Goal: Transaction & Acquisition: Book appointment/travel/reservation

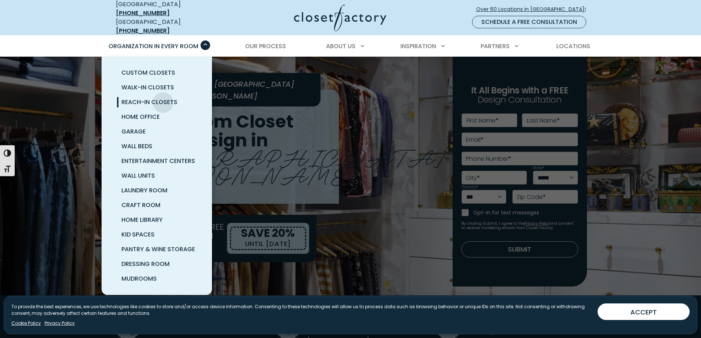
click at [163, 98] on span "Reach-In Closets" at bounding box center [149, 102] width 56 height 8
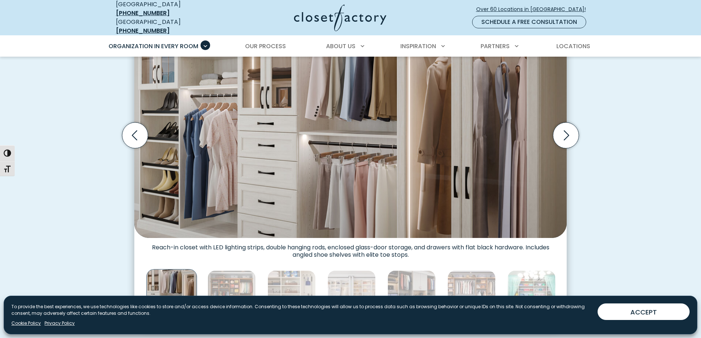
scroll to position [405, 0]
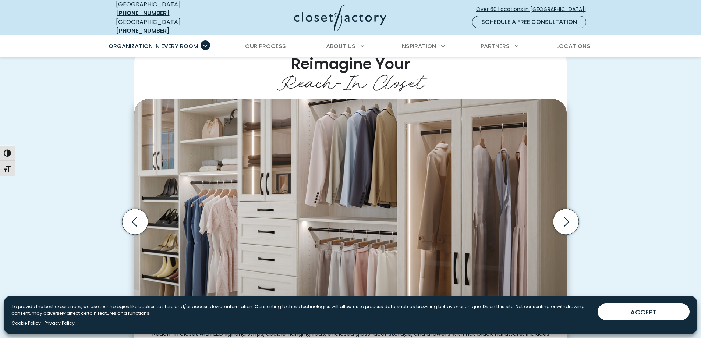
scroll to position [318, 0]
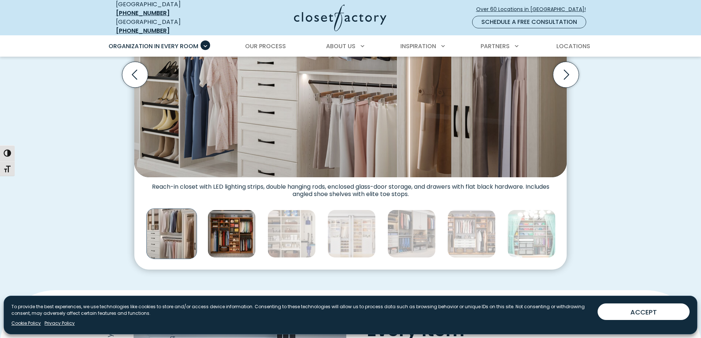
click at [232, 214] on img "Thumbnail Gallery" at bounding box center [232, 234] width 48 height 48
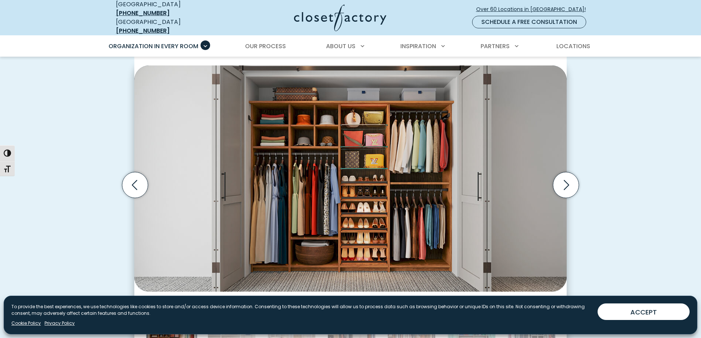
scroll to position [392, 0]
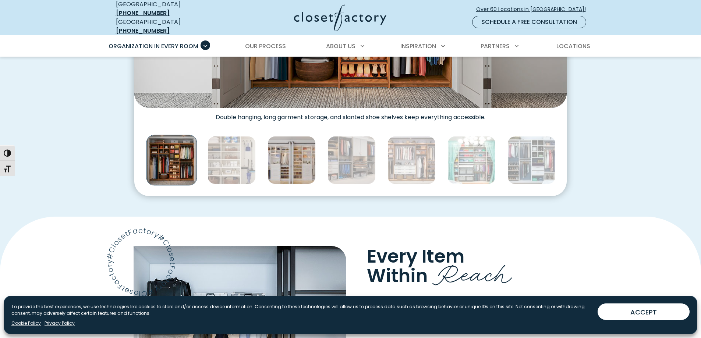
click at [283, 164] on img "Thumbnail Gallery" at bounding box center [292, 160] width 48 height 48
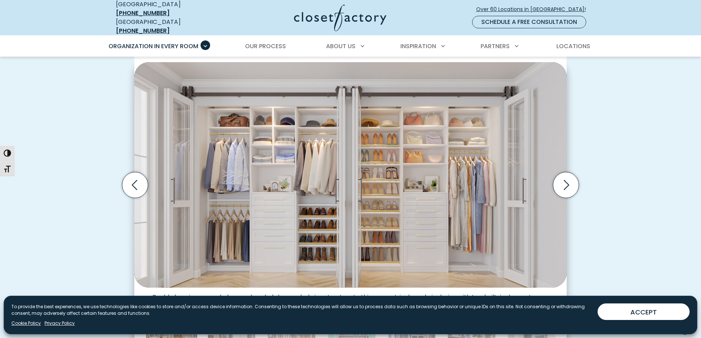
scroll to position [355, 0]
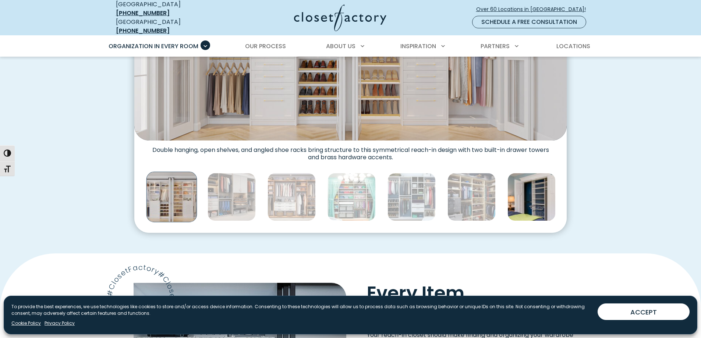
click at [528, 177] on img "Thumbnail Gallery" at bounding box center [532, 197] width 48 height 48
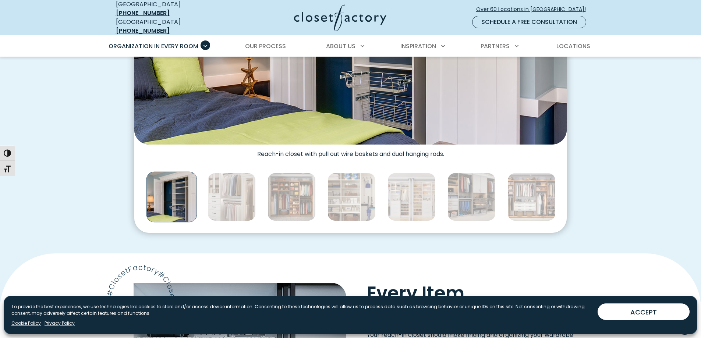
scroll to position [208, 0]
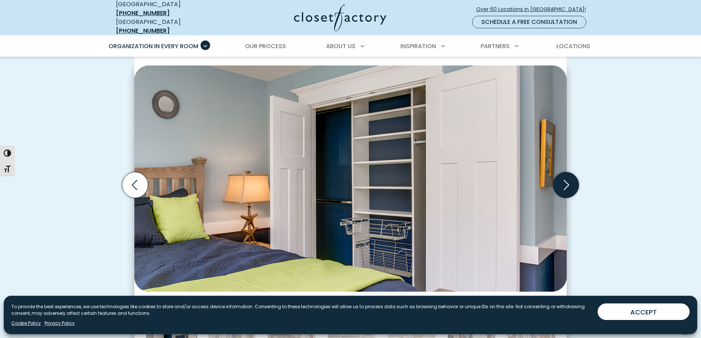
click at [571, 181] on icon "Next slide" at bounding box center [566, 185] width 26 height 26
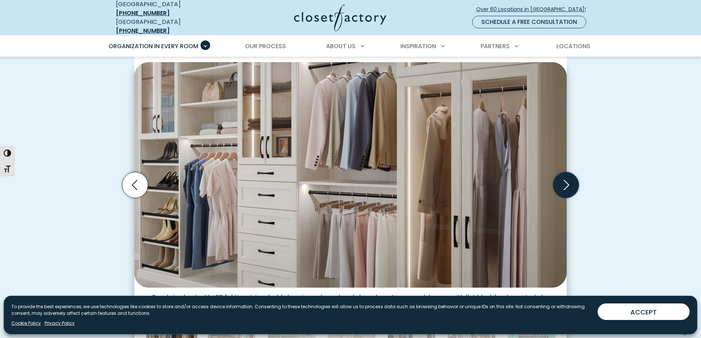
click at [571, 181] on icon "Next slide" at bounding box center [566, 185] width 26 height 26
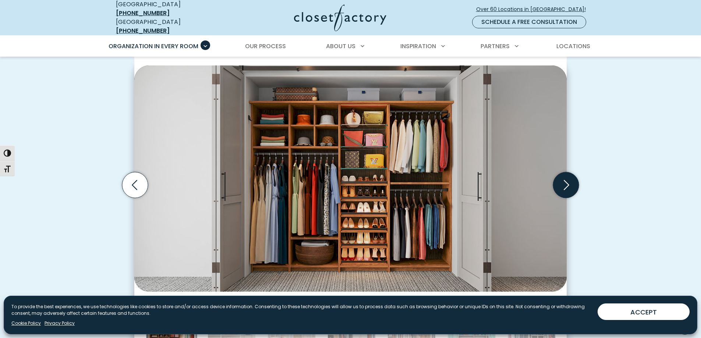
click at [571, 181] on icon "Next slide" at bounding box center [566, 185] width 26 height 26
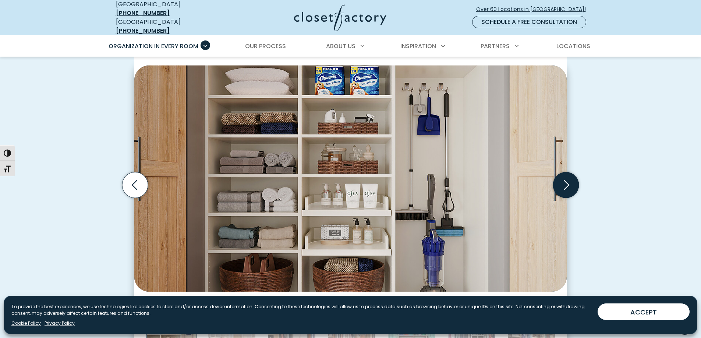
click at [571, 181] on icon "Next slide" at bounding box center [566, 185] width 26 height 26
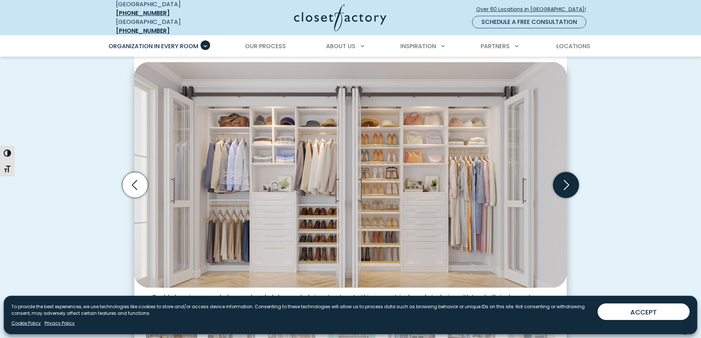
click at [571, 181] on icon "Next slide" at bounding box center [566, 185] width 26 height 26
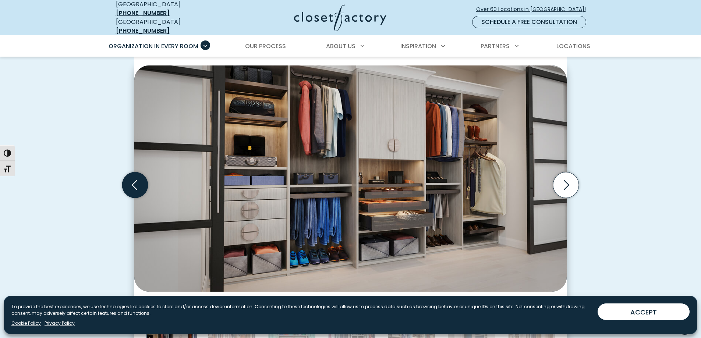
click at [139, 181] on icon "Previous slide" at bounding box center [135, 185] width 26 height 26
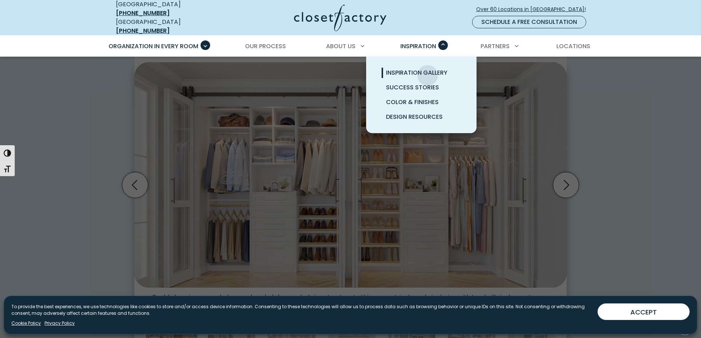
click at [428, 70] on span "Inspiration Gallery" at bounding box center [416, 72] width 61 height 8
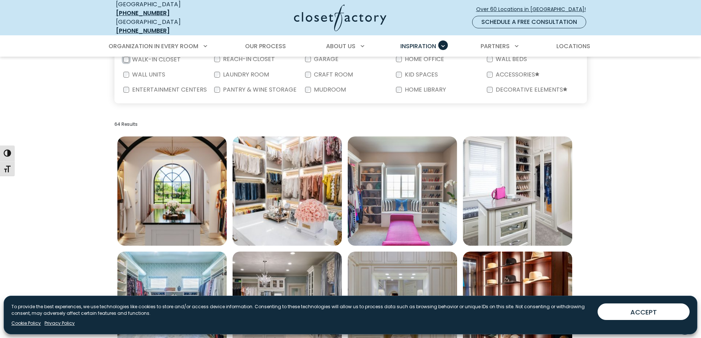
scroll to position [37, 0]
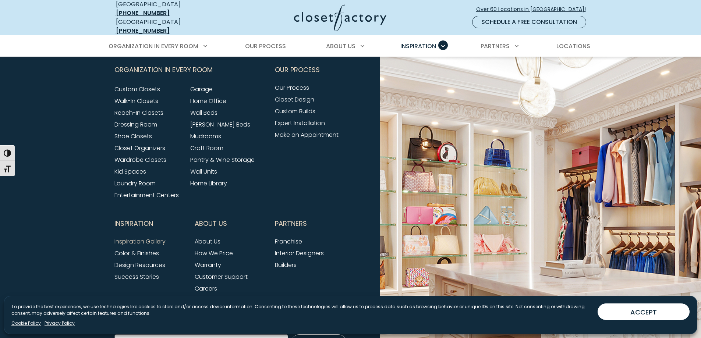
scroll to position [920, 0]
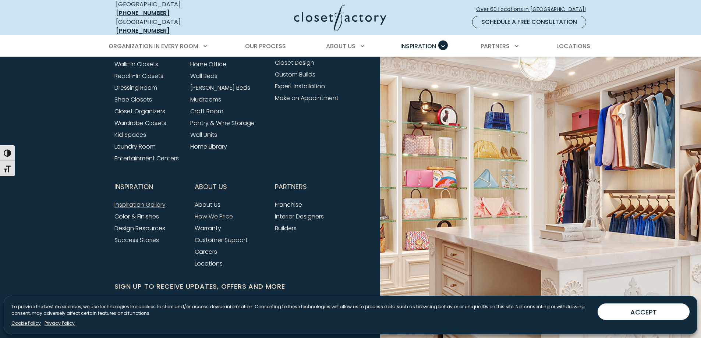
click at [208, 212] on link "How We Price" at bounding box center [214, 216] width 38 height 8
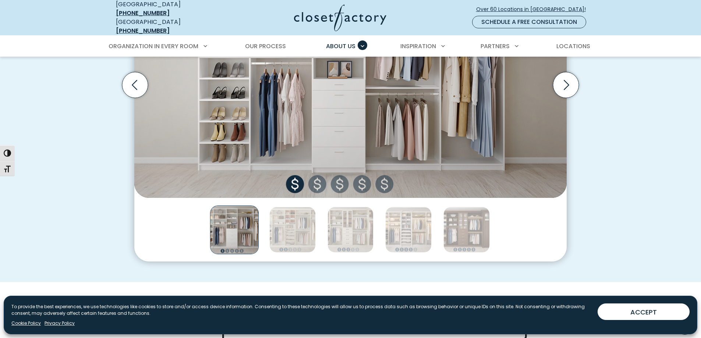
scroll to position [294, 0]
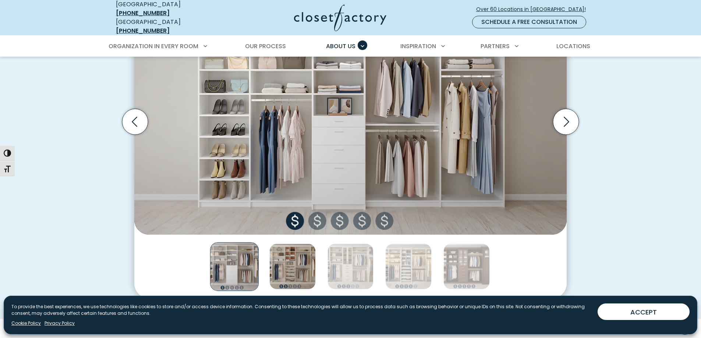
click at [287, 250] on img "Thumbnail Gallery" at bounding box center [292, 267] width 46 height 46
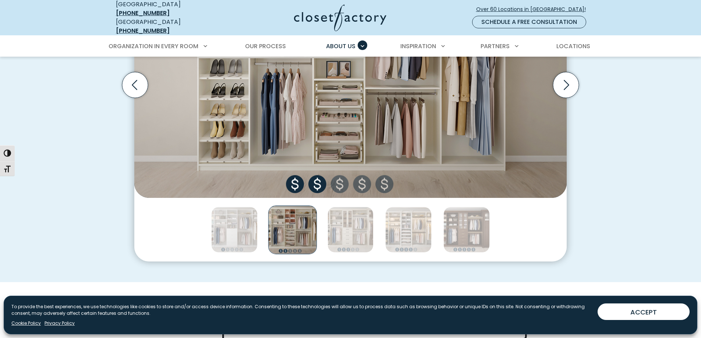
scroll to position [368, 0]
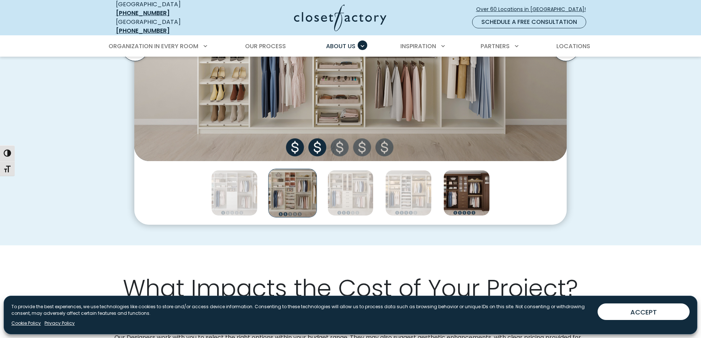
click at [467, 191] on img "Thumbnail Gallery" at bounding box center [467, 193] width 46 height 46
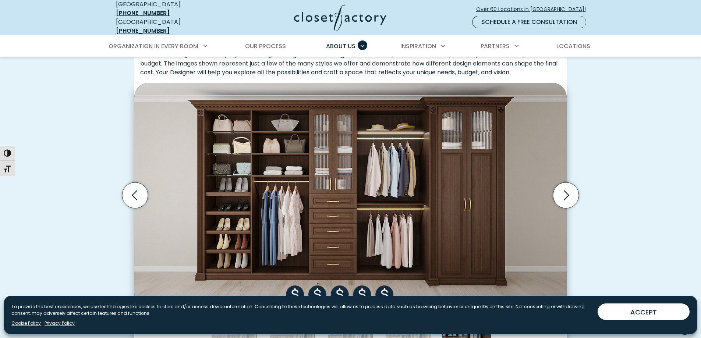
scroll to position [258, 0]
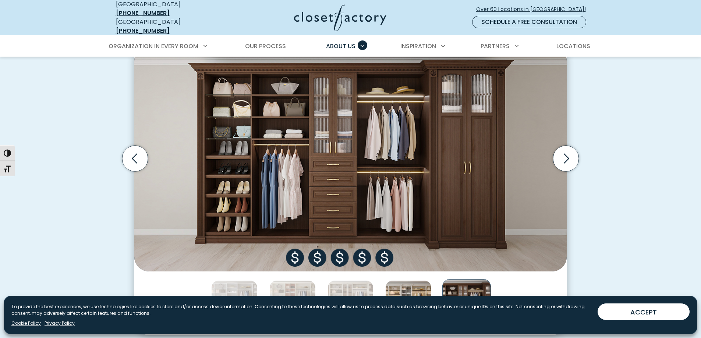
click at [405, 287] on img "Thumbnail Gallery" at bounding box center [408, 303] width 46 height 46
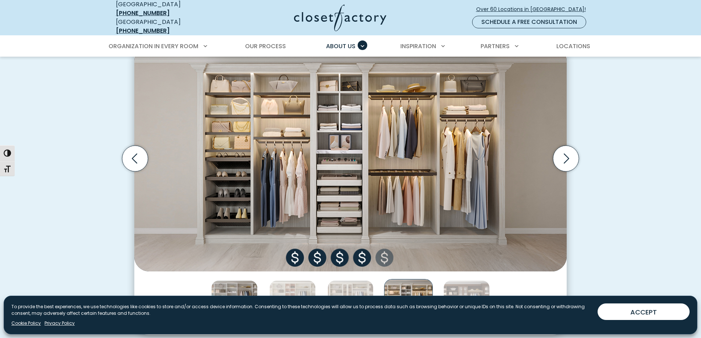
click at [232, 283] on img "Thumbnail Gallery" at bounding box center [234, 303] width 46 height 46
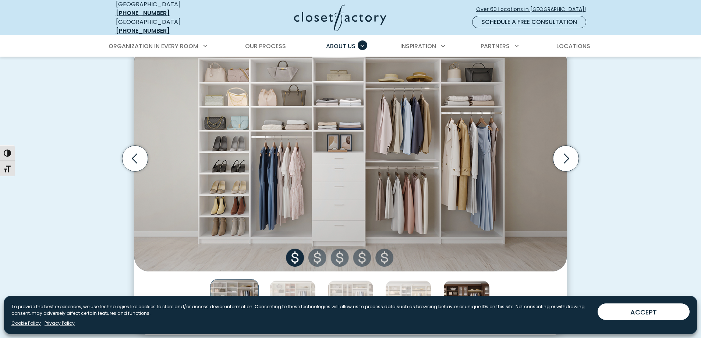
click at [472, 282] on img "Thumbnail Gallery" at bounding box center [467, 303] width 46 height 46
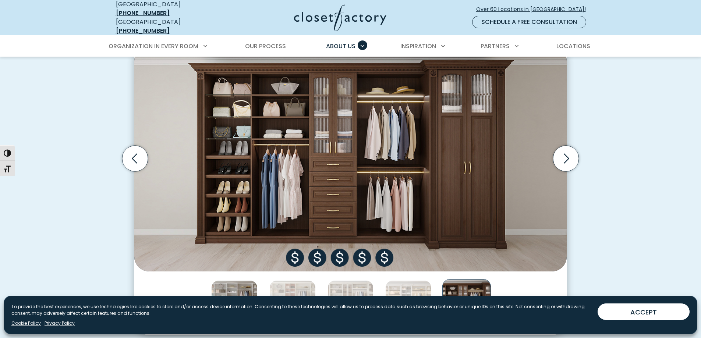
click at [245, 285] on img "Thumbnail Gallery" at bounding box center [234, 303] width 46 height 46
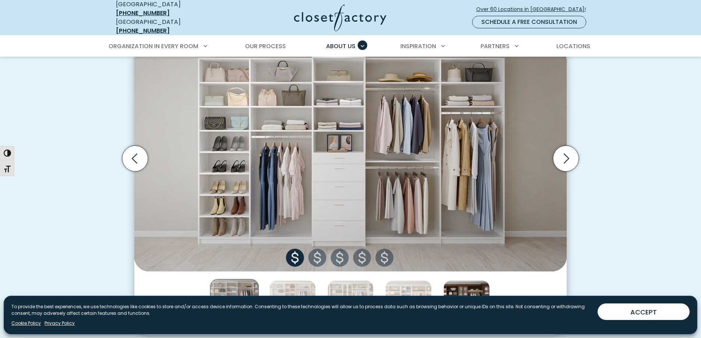
click at [466, 289] on img "Thumbnail Gallery" at bounding box center [467, 303] width 46 height 46
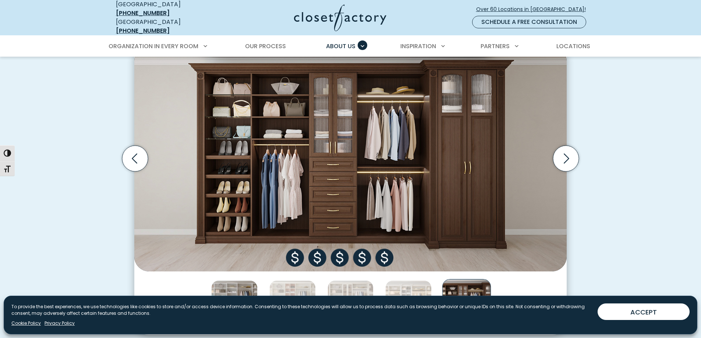
click at [230, 285] on img "Thumbnail Gallery" at bounding box center [234, 303] width 46 height 46
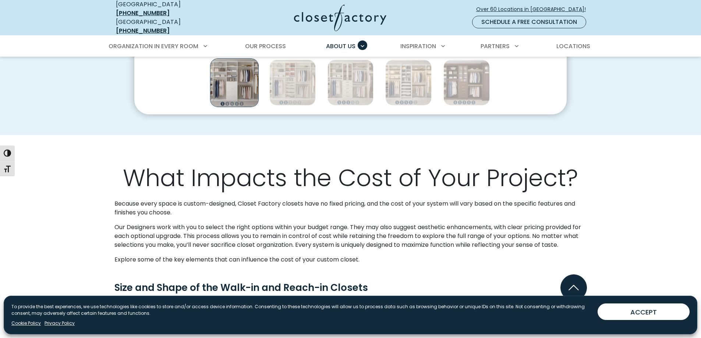
scroll to position [626, 0]
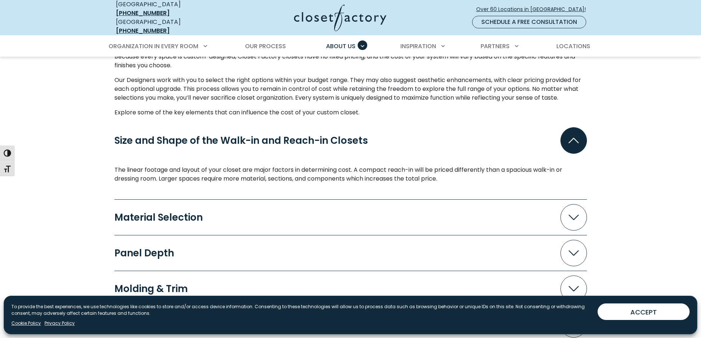
click at [205, 213] on div "Material Selection" at bounding box center [161, 218] width 94 height 10
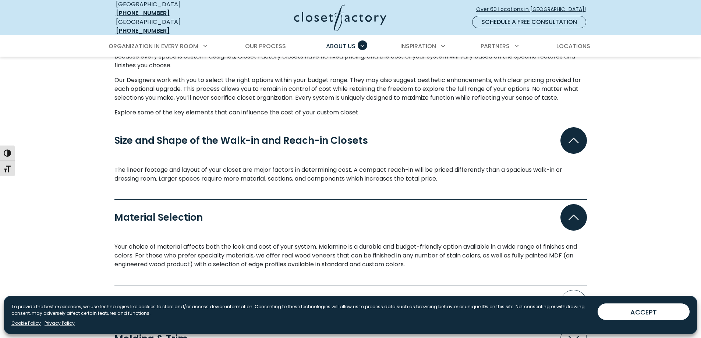
click at [205, 213] on div "Material Selection" at bounding box center [161, 218] width 94 height 10
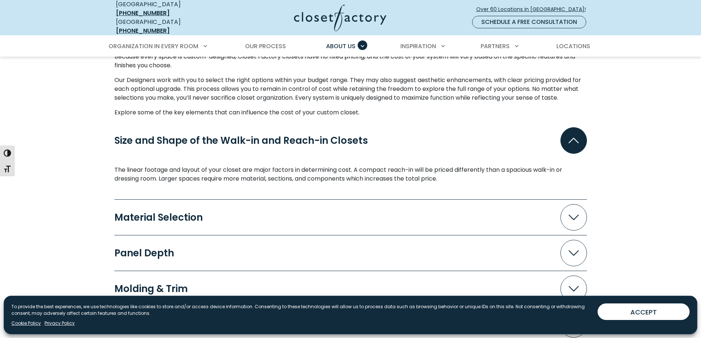
click at [191, 242] on button "Panel Depth" at bounding box center [350, 253] width 473 height 27
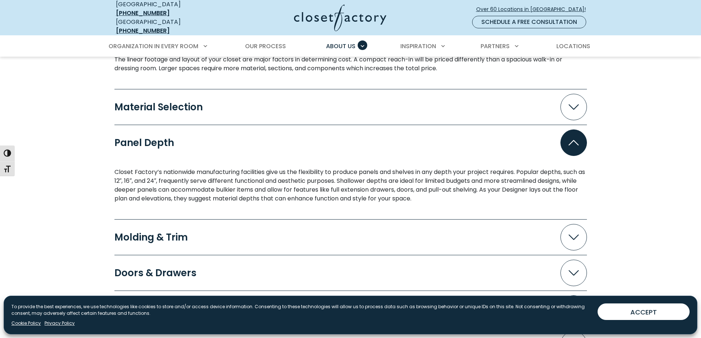
scroll to position [773, 0]
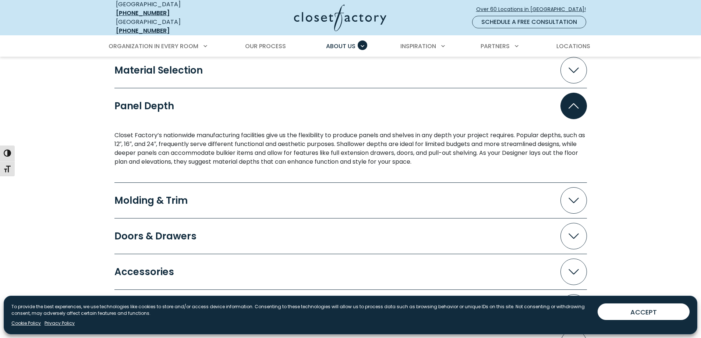
click at [161, 102] on div "Panel Depth" at bounding box center [147, 106] width 66 height 10
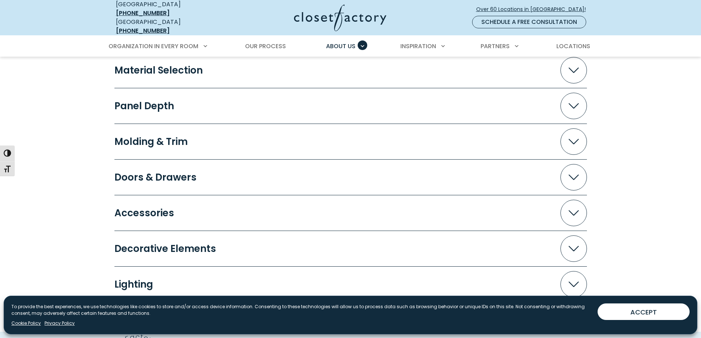
click at [156, 137] on div "Molding & Trim" at bounding box center [153, 142] width 79 height 10
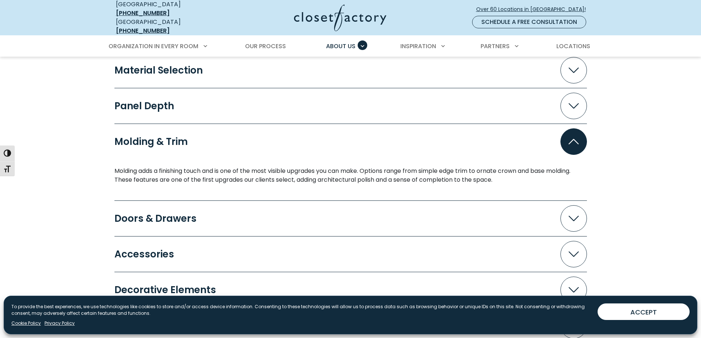
click at [138, 137] on div "Molding & Trim" at bounding box center [153, 142] width 79 height 10
click at [120, 167] on p "Molding adds a finishing touch and is one of the most visible upgrades you can …" at bounding box center [350, 176] width 473 height 18
click at [135, 137] on div "Molding & Trim" at bounding box center [153, 142] width 79 height 10
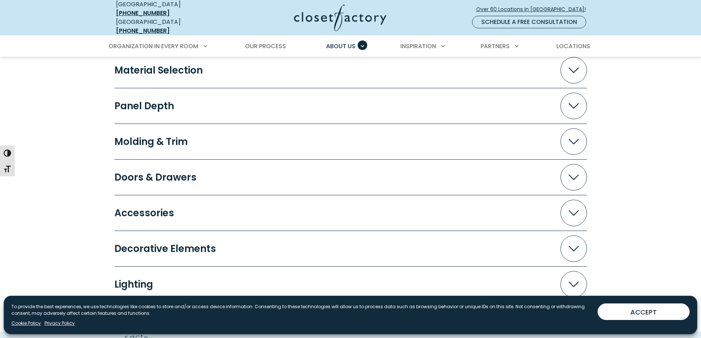
click at [135, 137] on div "Molding & Trim" at bounding box center [153, 142] width 79 height 10
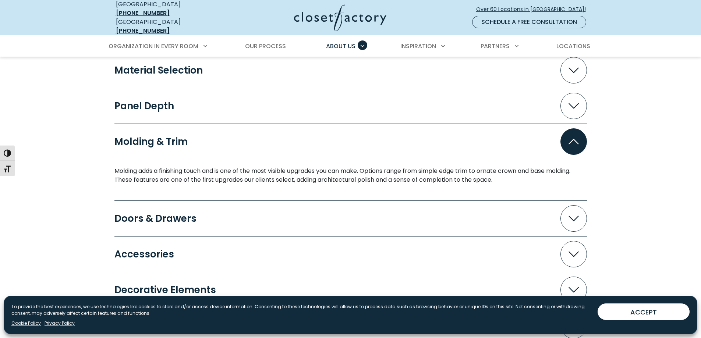
click at [471, 167] on p "Molding adds a finishing touch and is one of the most visible upgrades you can …" at bounding box center [350, 176] width 473 height 18
click at [153, 167] on p "Molding adds a finishing touch and is one of the most visible upgrades you can …" at bounding box center [350, 176] width 473 height 18
click at [125, 137] on div "Molding & Trim" at bounding box center [153, 142] width 79 height 10
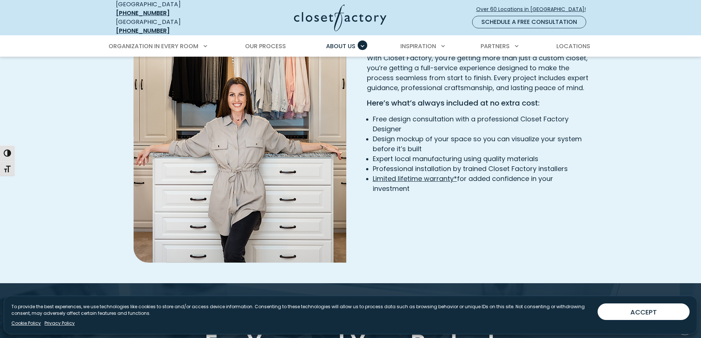
scroll to position [973, 0]
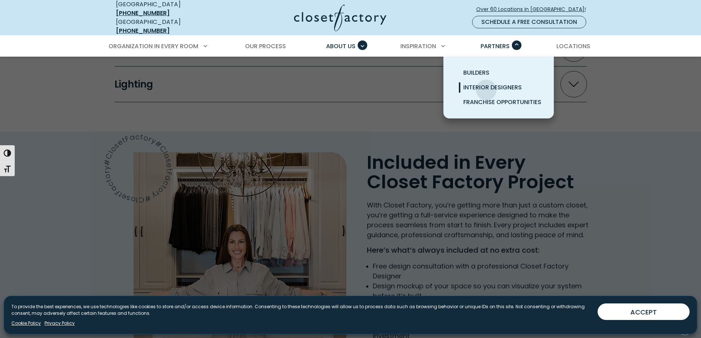
click at [486, 84] on span "Interior Designers" at bounding box center [492, 87] width 59 height 8
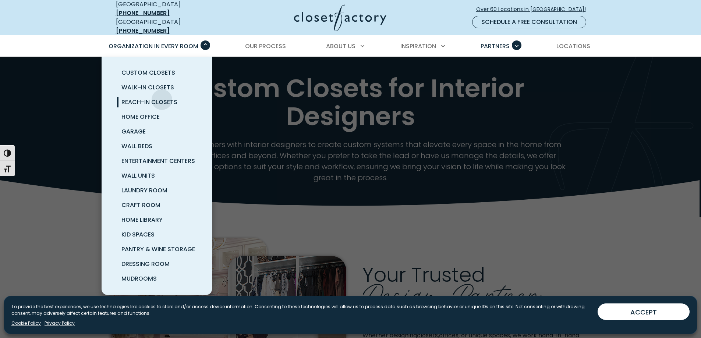
click at [162, 98] on span "Reach-In Closets" at bounding box center [149, 102] width 56 height 8
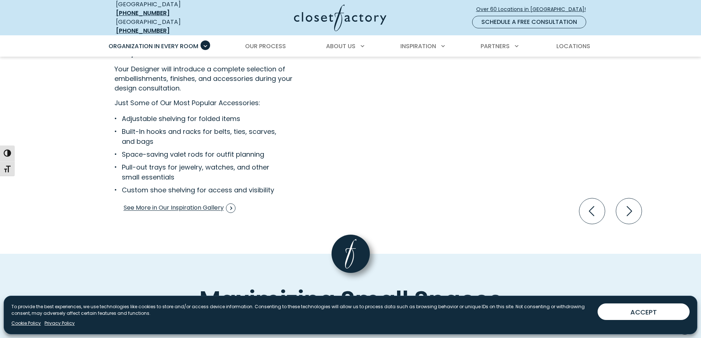
scroll to position [1362, 0]
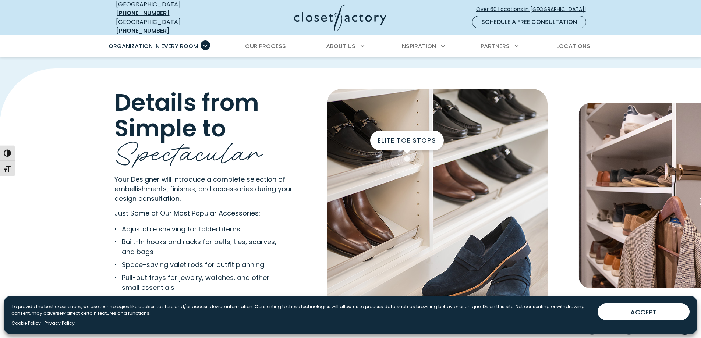
click at [408, 152] on div "Elite Toe Stops" at bounding box center [407, 159] width 29 height 29
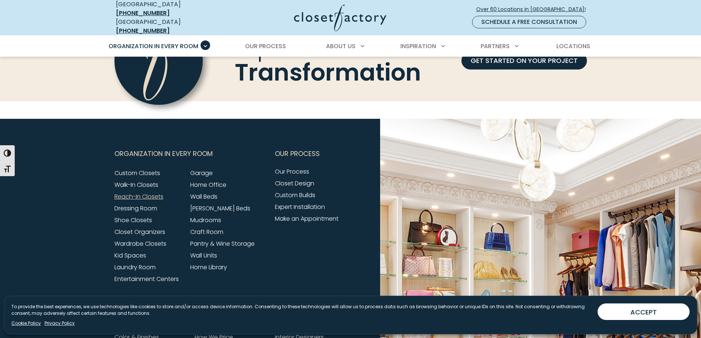
scroll to position [2429, 0]
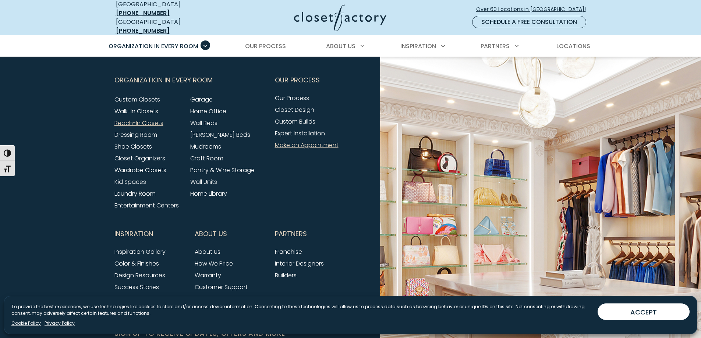
click at [311, 141] on link "Make an Appointment" at bounding box center [307, 145] width 64 height 8
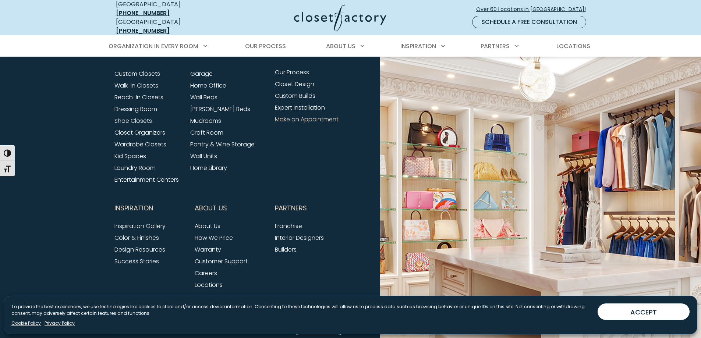
scroll to position [771, 0]
